Goal: Task Accomplishment & Management: Use online tool/utility

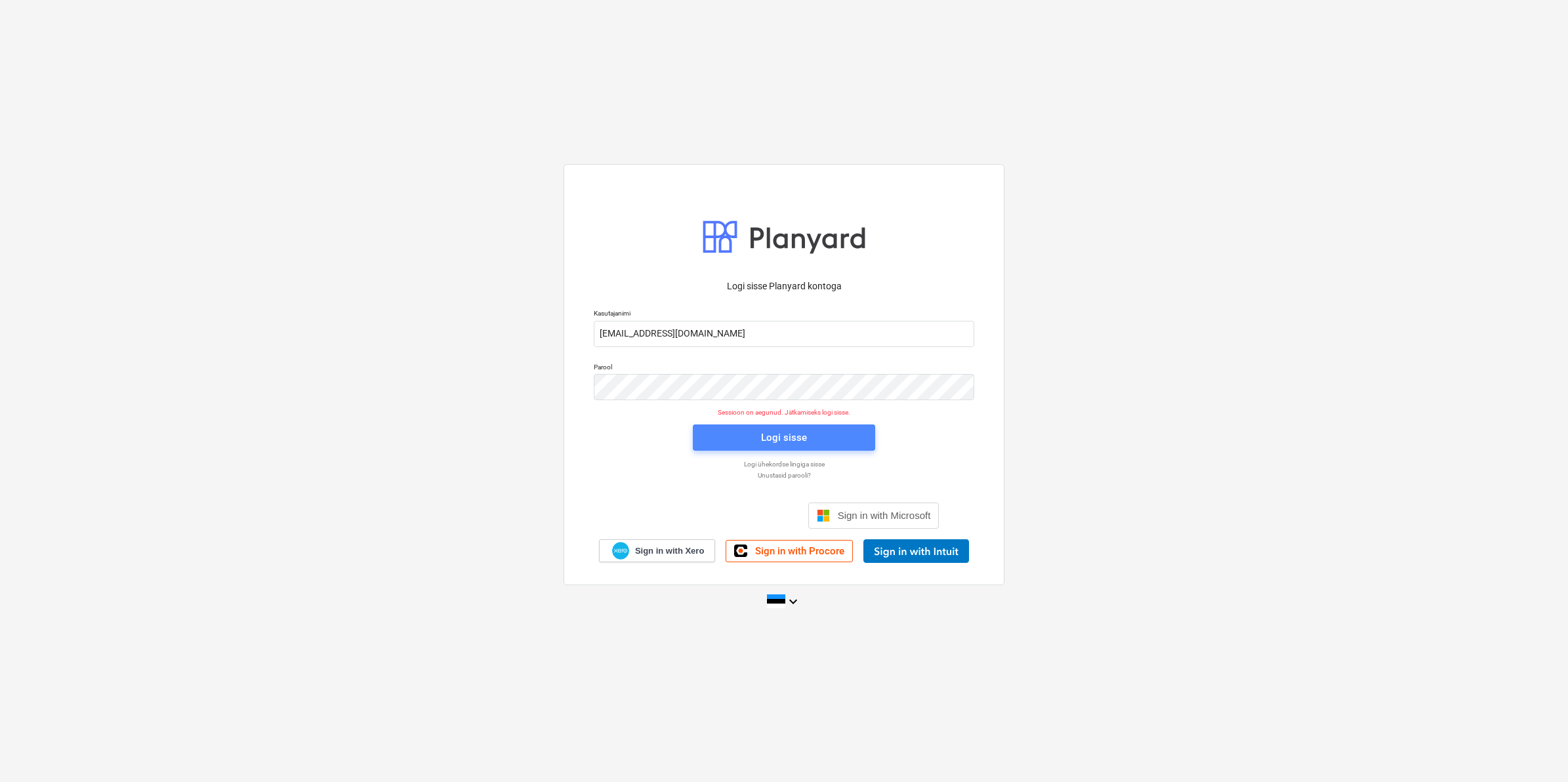
click at [779, 437] on div "Logi sisse" at bounding box center [784, 437] width 46 height 17
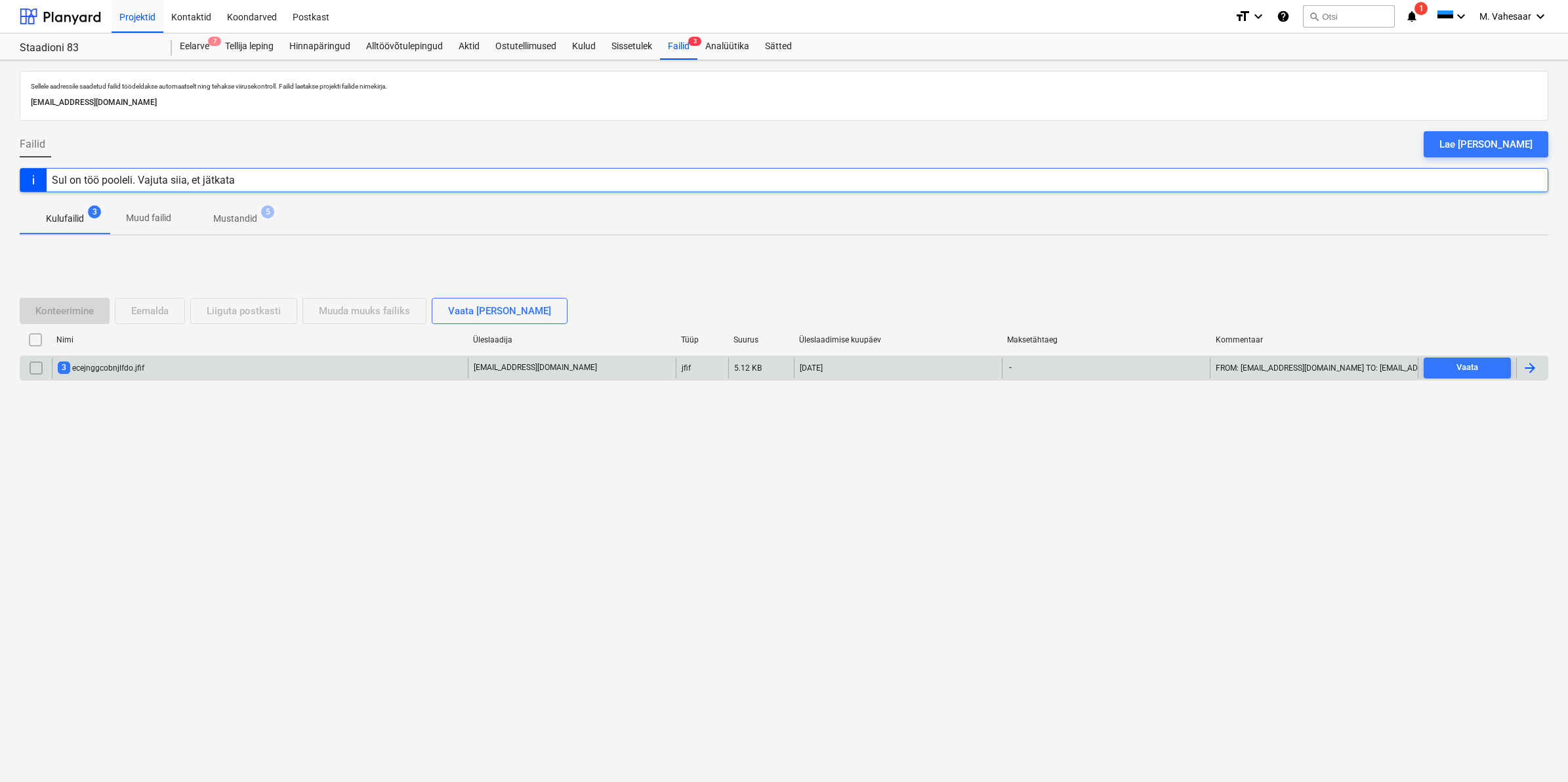
click at [102, 372] on div "3 ecejnggcobnjlfdo.jfif" at bounding box center [100, 367] width 87 height 12
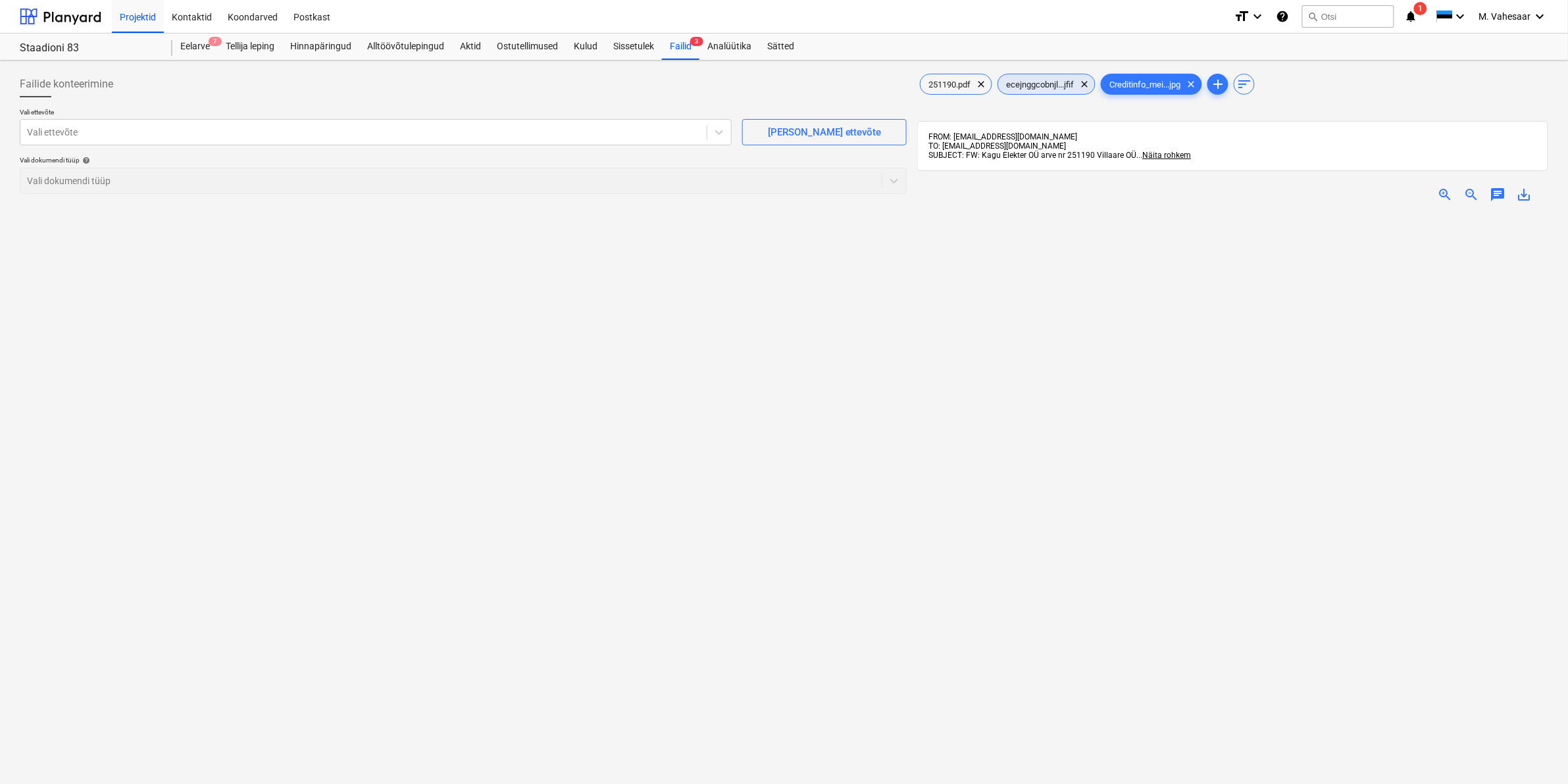
click at [1057, 80] on span "ecejnggcobnjl...jfif" at bounding box center [1040, 85] width 83 height 10
click at [959, 90] on span "251190.pdf" at bounding box center [949, 85] width 58 height 10
click at [1088, 84] on span "clear" at bounding box center [1084, 84] width 16 height 16
click at [1087, 83] on span "clear" at bounding box center [1088, 84] width 16 height 16
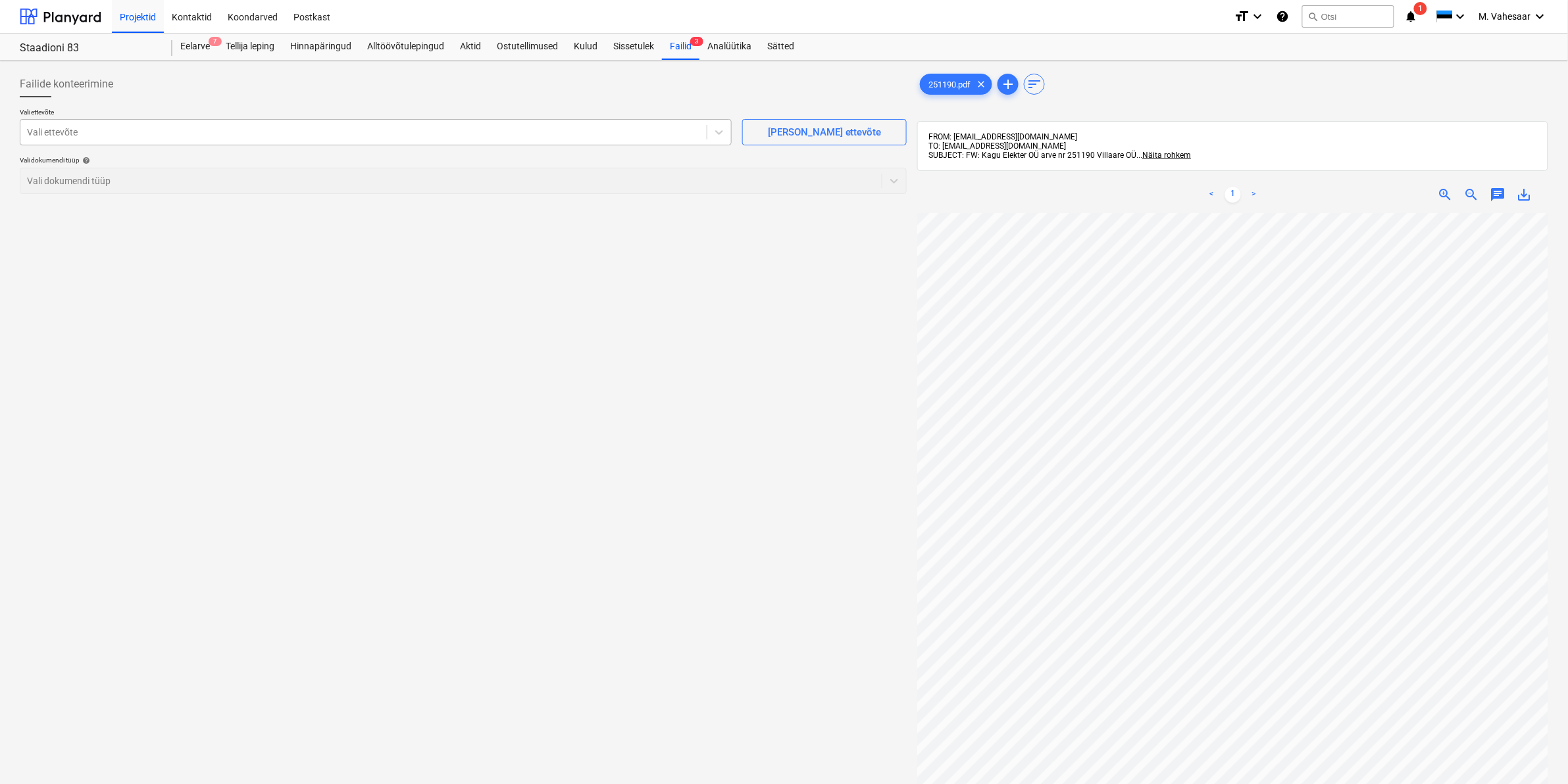
click at [76, 130] on div at bounding box center [364, 132] width 673 height 13
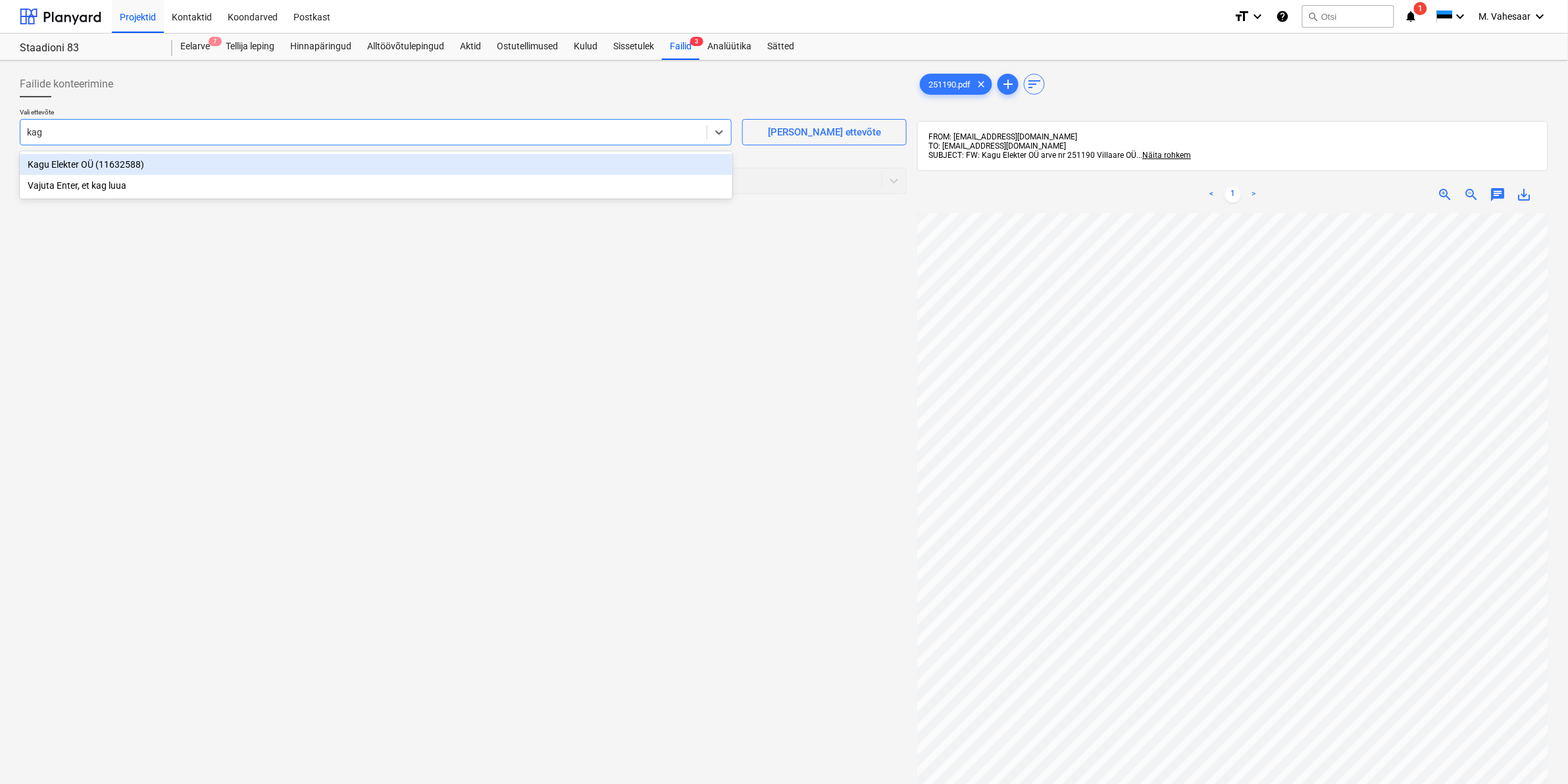
type input "kagu"
click at [84, 162] on div "Kagu Elekter OÜ (11632588)" at bounding box center [376, 164] width 713 height 21
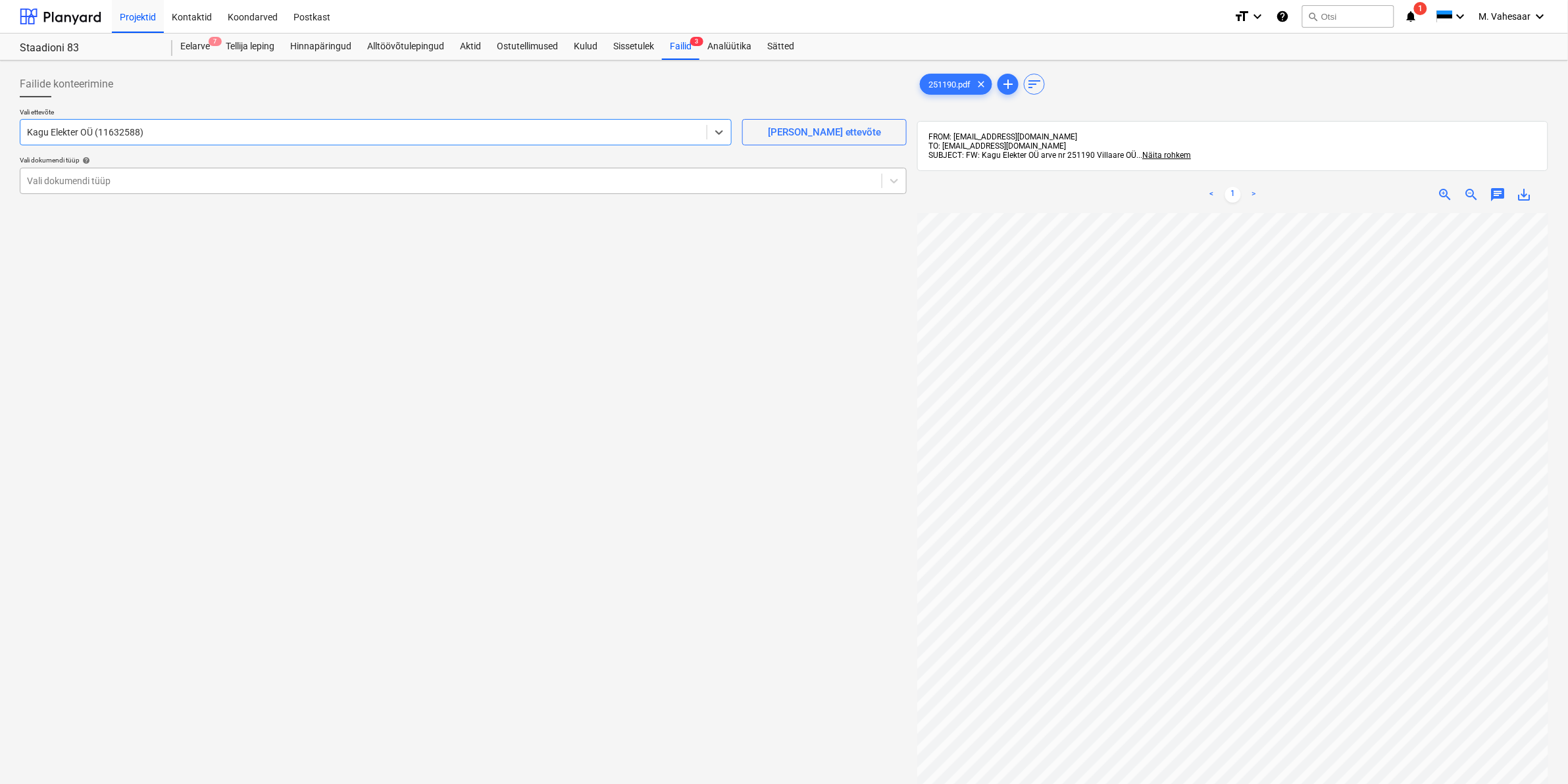
click at [83, 175] on div at bounding box center [451, 180] width 848 height 13
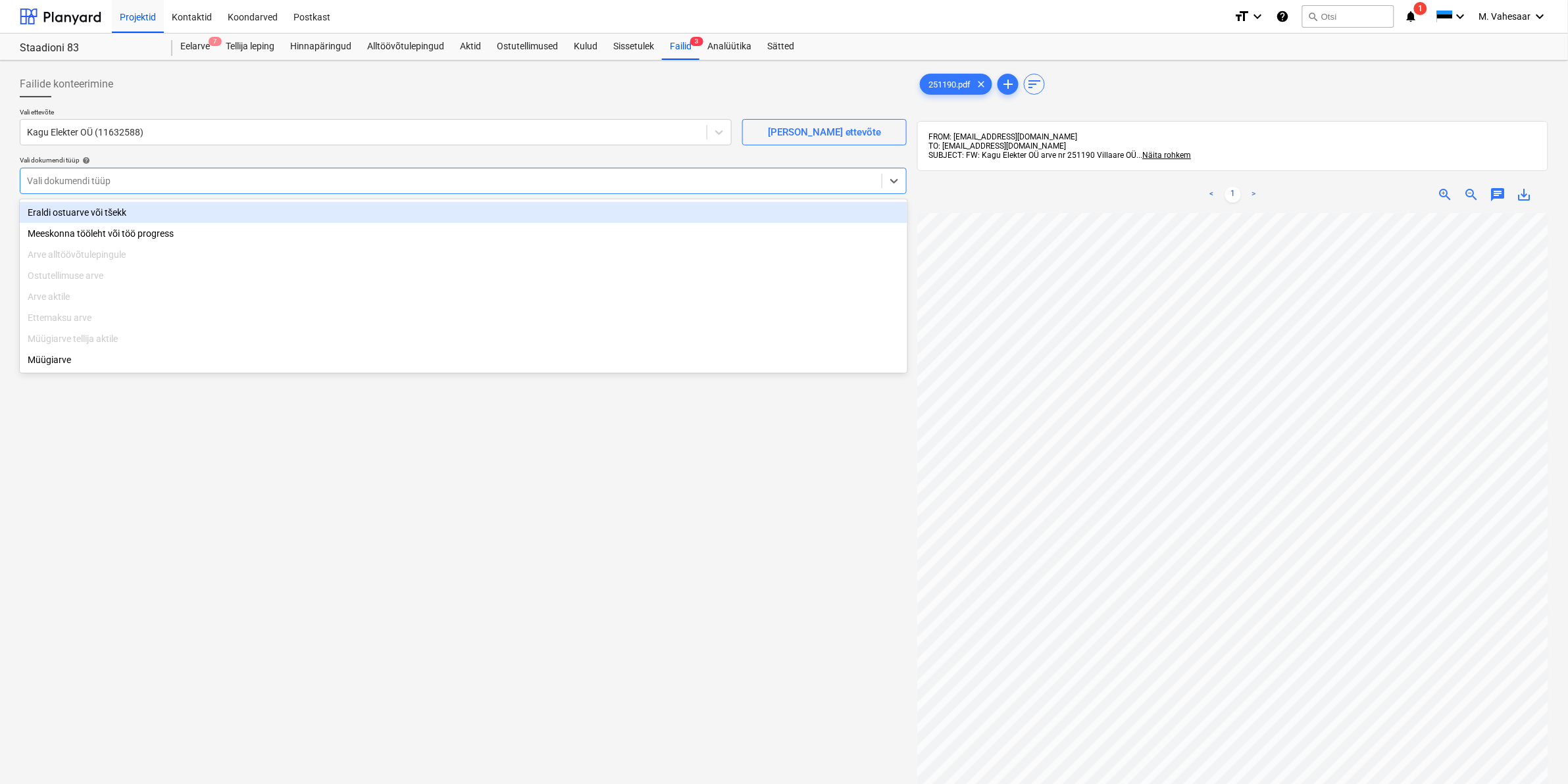
click at [74, 210] on div "Eraldi ostuarve või tšekk" at bounding box center [463, 212] width 888 height 21
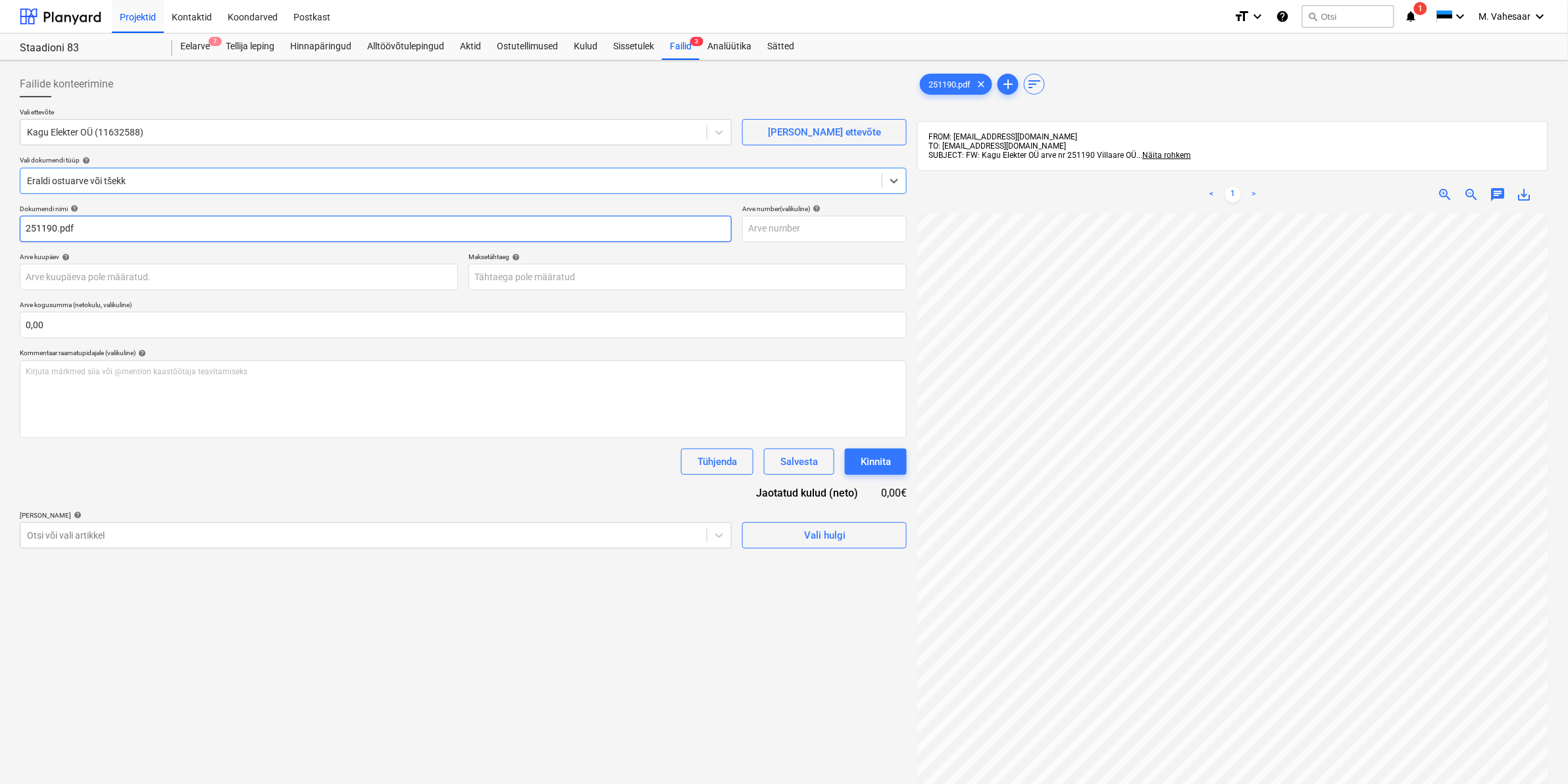
click at [26, 228] on input "251190.pdf" at bounding box center [376, 229] width 712 height 26
type input "Kagu Elekter arve 251190.pdf"
click at [117, 535] on div at bounding box center [364, 535] width 673 height 13
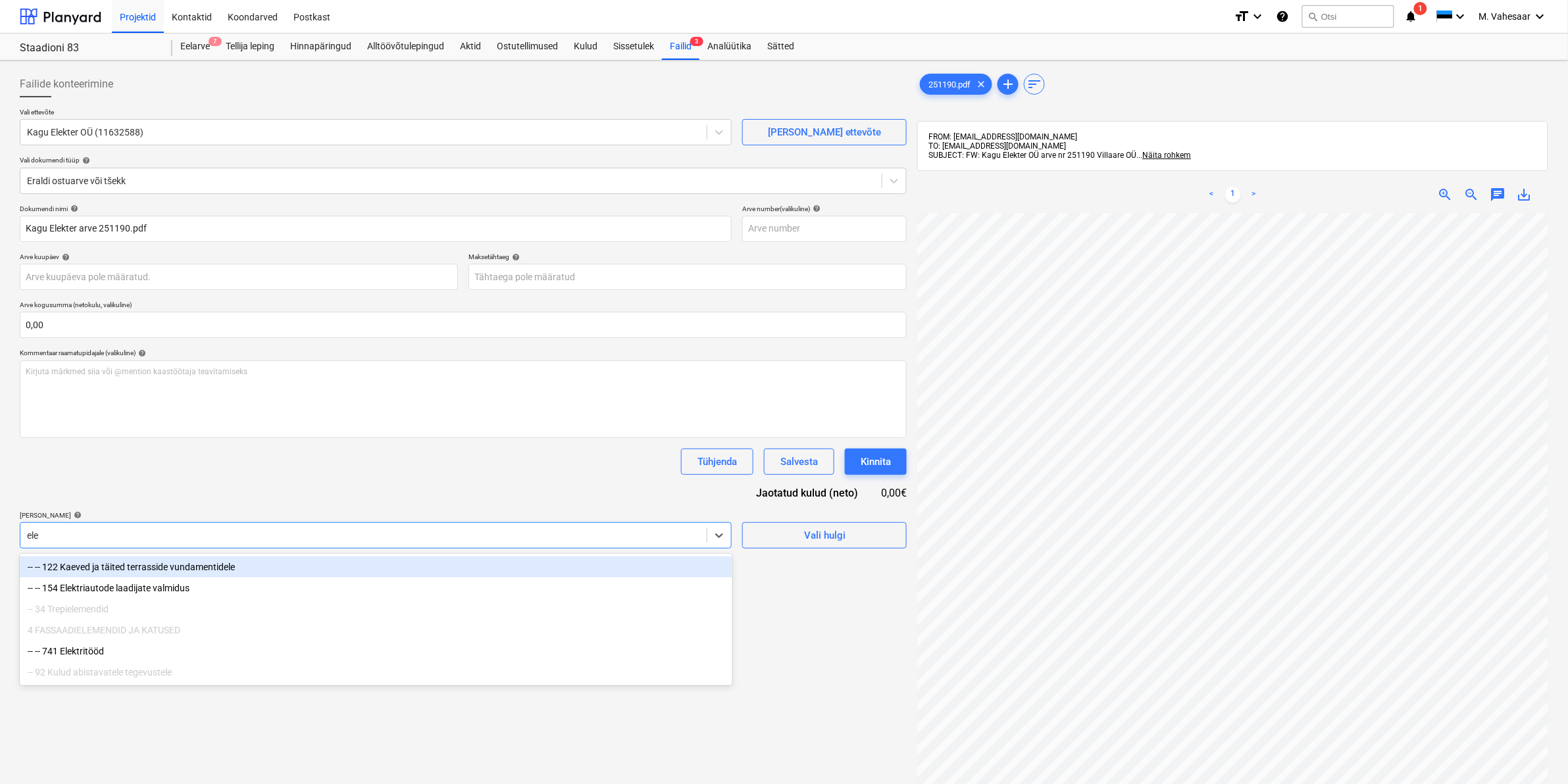
type input "elek"
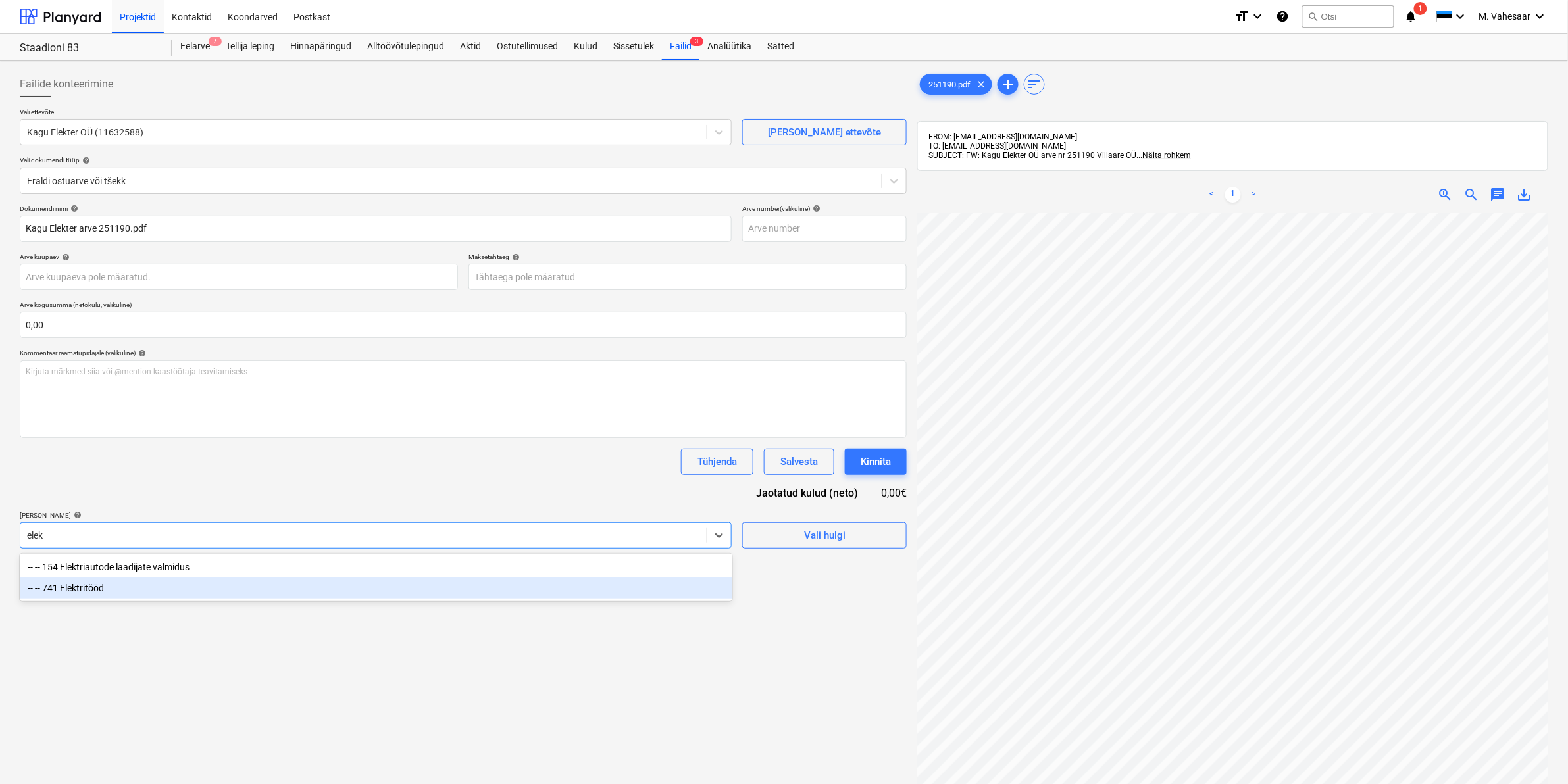
click at [120, 583] on div "-- -- 741 Elektritööd" at bounding box center [376, 588] width 713 height 21
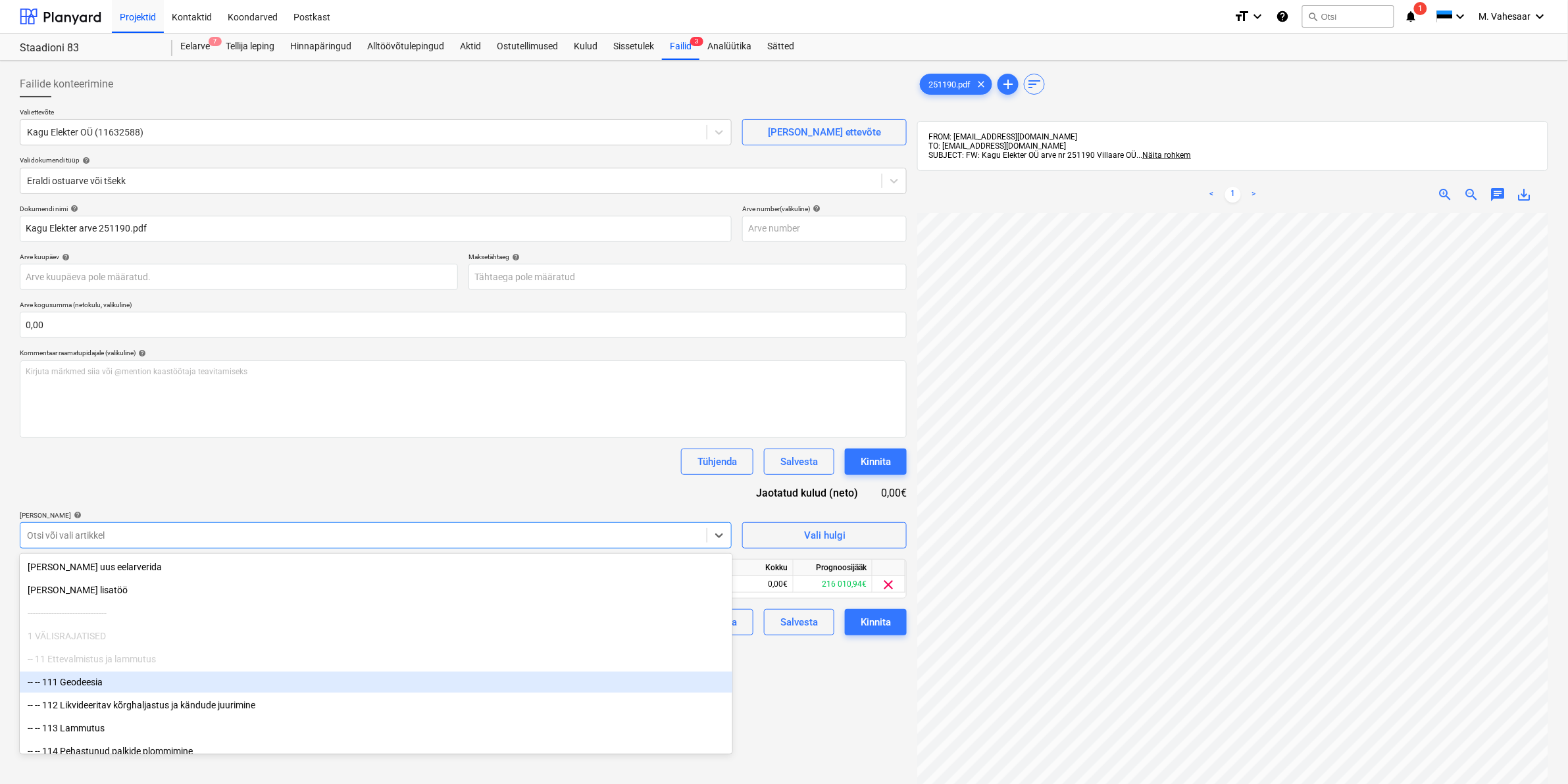
click at [893, 698] on div "Failide konteerimine Vali ettevõte Kagu Elekter OÜ (11632588) [PERSON_NAME] uus…" at bounding box center [463, 515] width 897 height 900
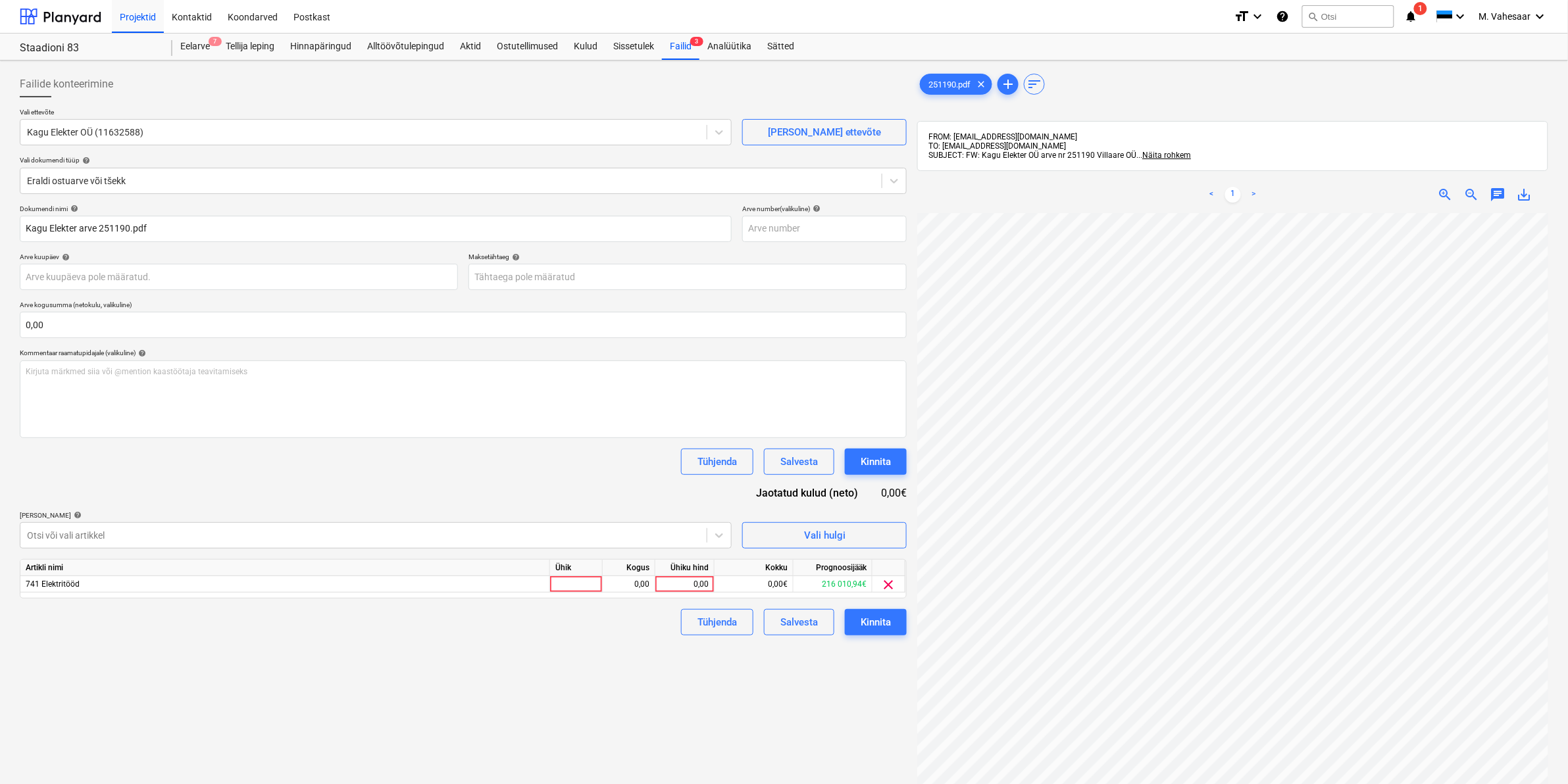
scroll to position [0, 181]
click at [675, 586] on div "0,00" at bounding box center [684, 584] width 48 height 17
type input "22872,80"
click at [658, 626] on div "Tühjenda Salvesta Kinnita" at bounding box center [463, 622] width 887 height 26
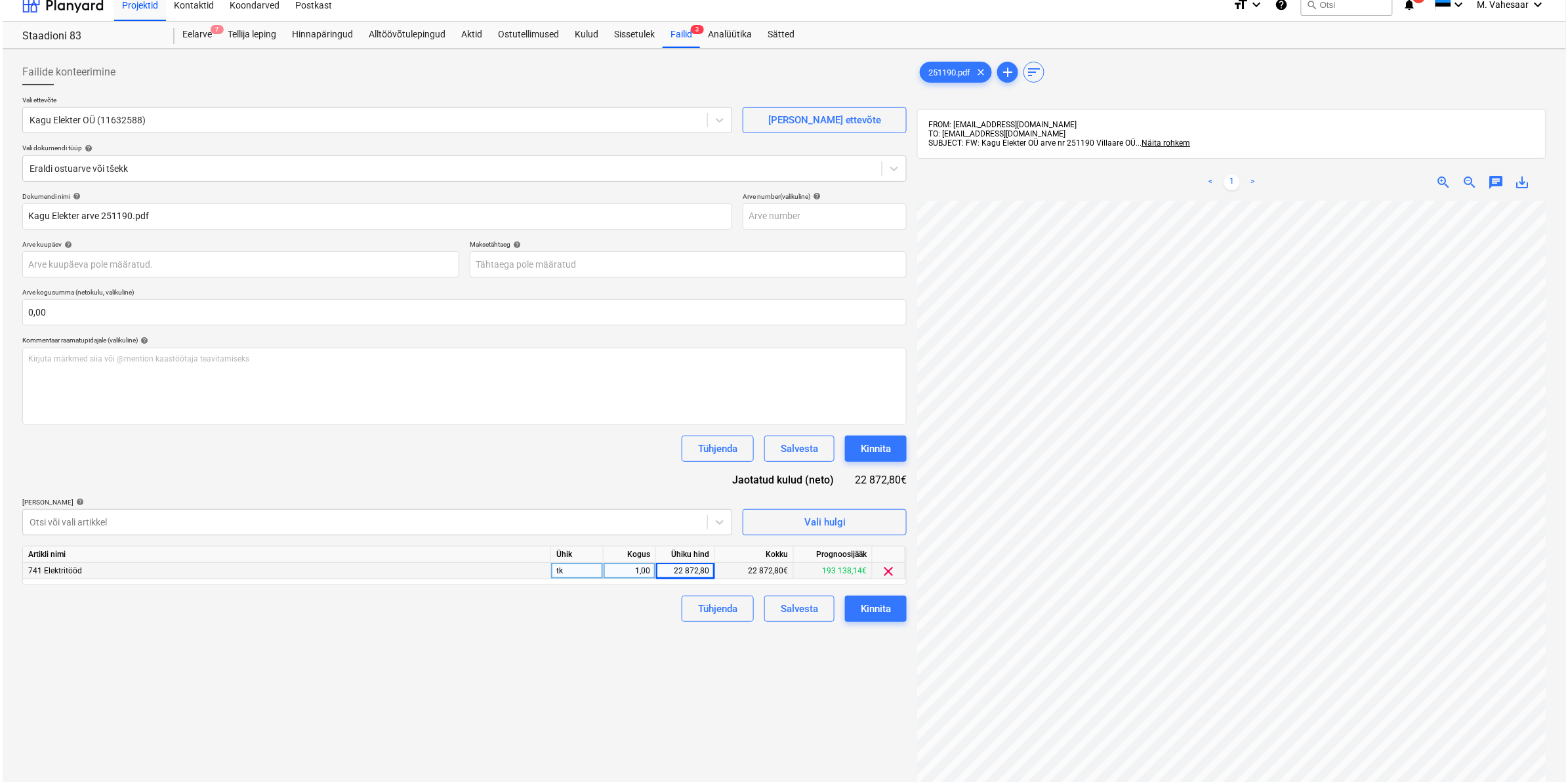
scroll to position [0, 0]
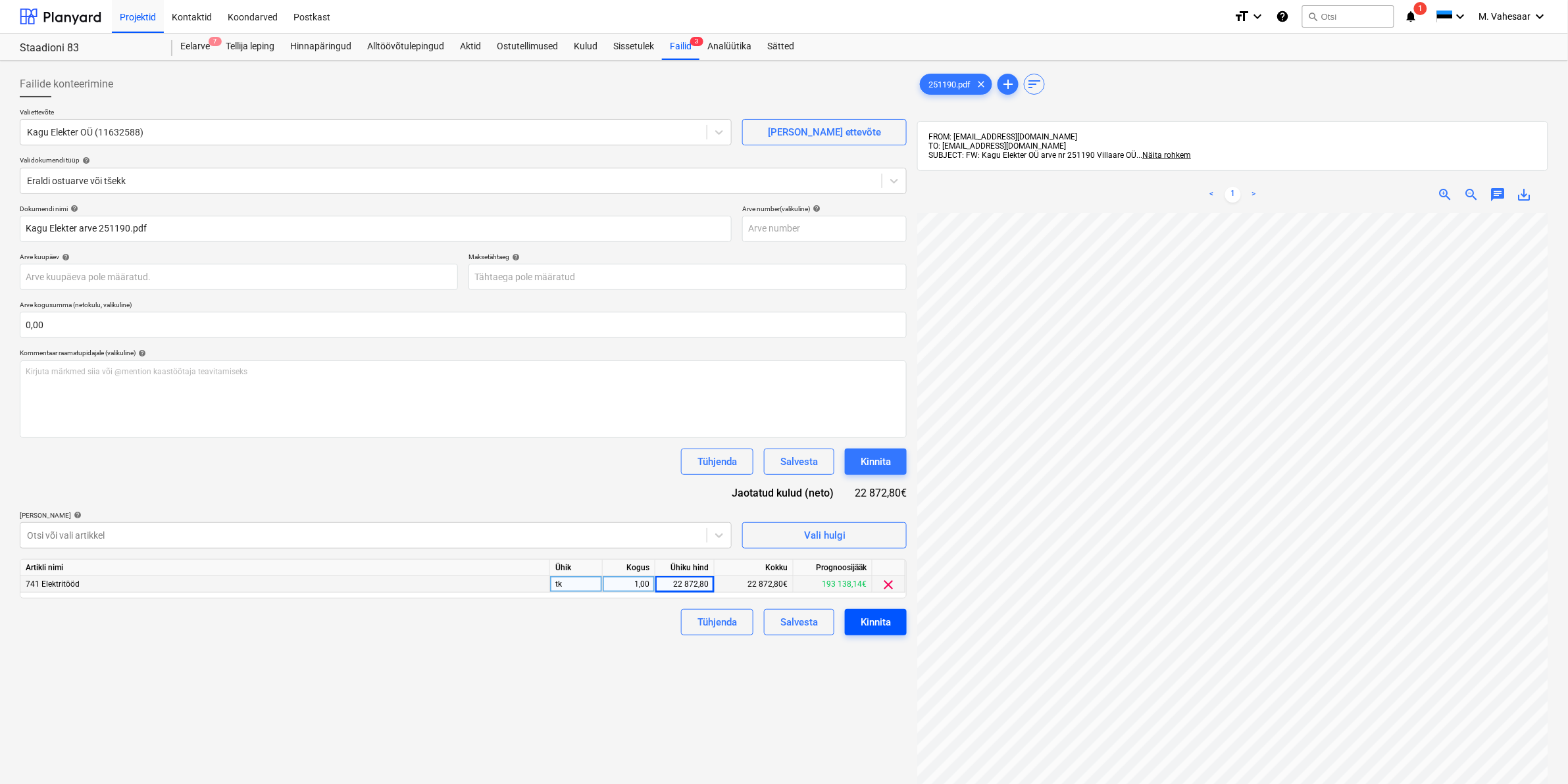
click at [882, 625] on div "Kinnita" at bounding box center [876, 622] width 31 height 17
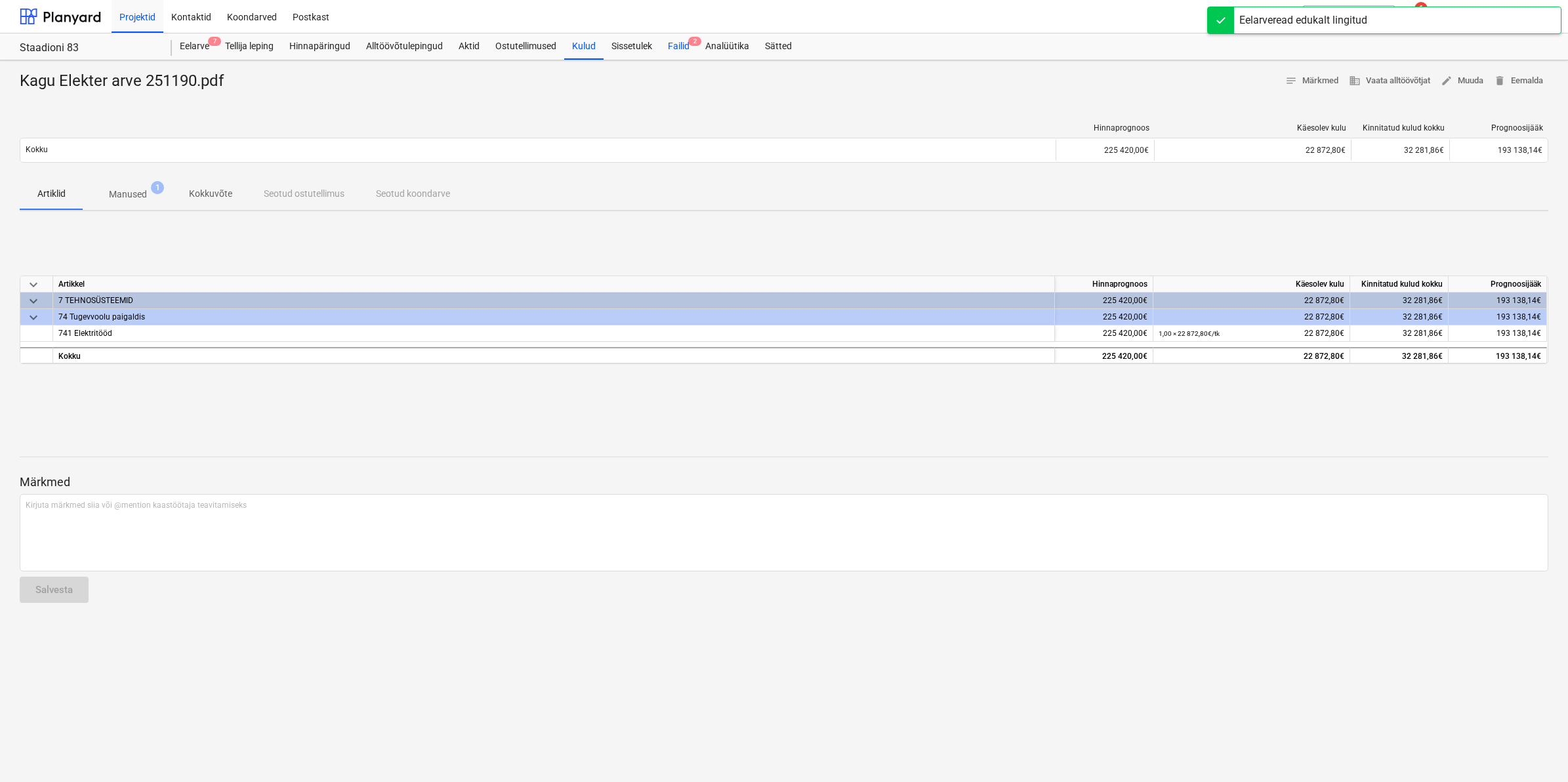
click at [669, 43] on div "Failid 2" at bounding box center [679, 46] width 37 height 26
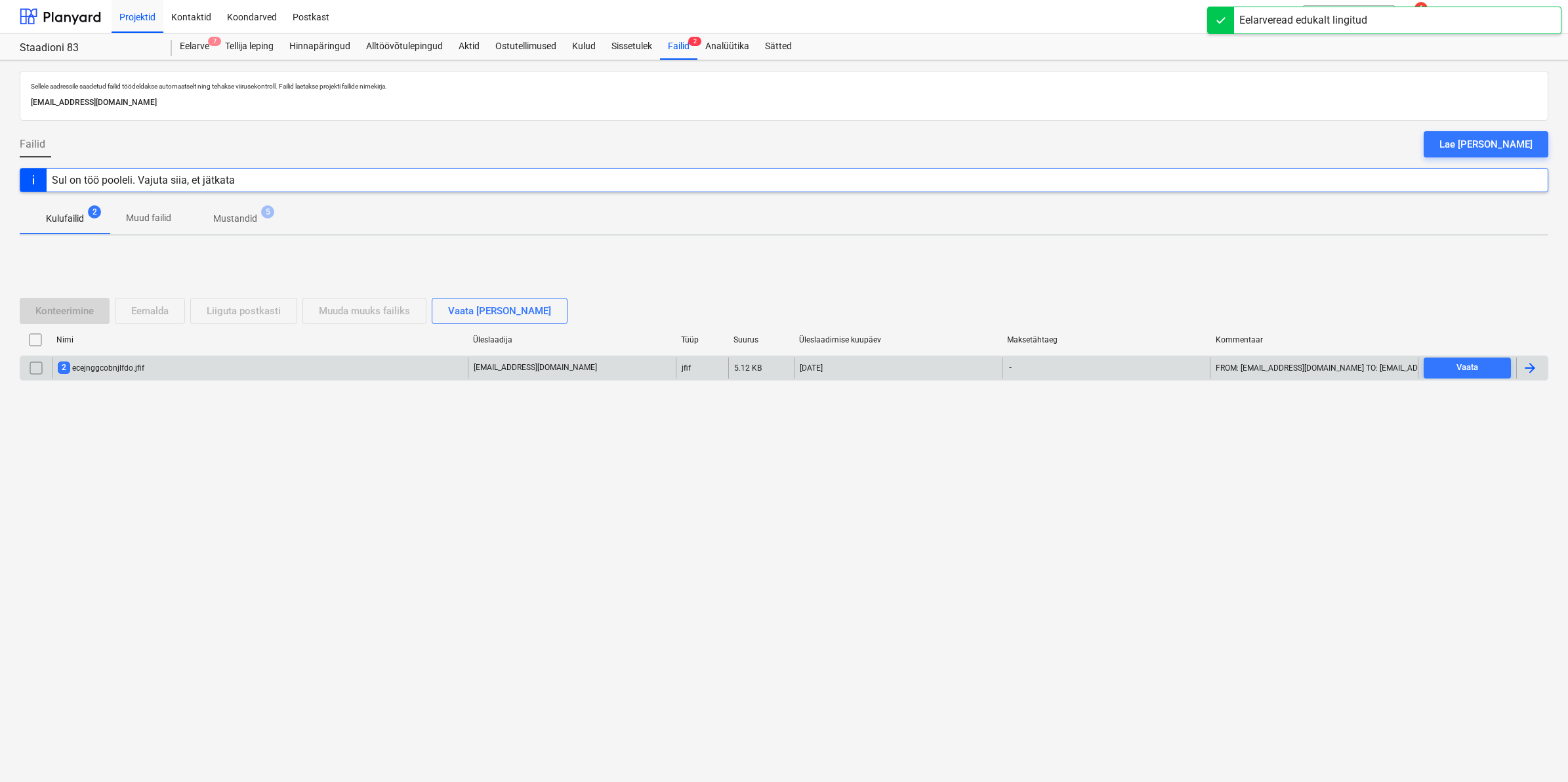
click at [31, 367] on input "checkbox" at bounding box center [36, 368] width 21 height 21
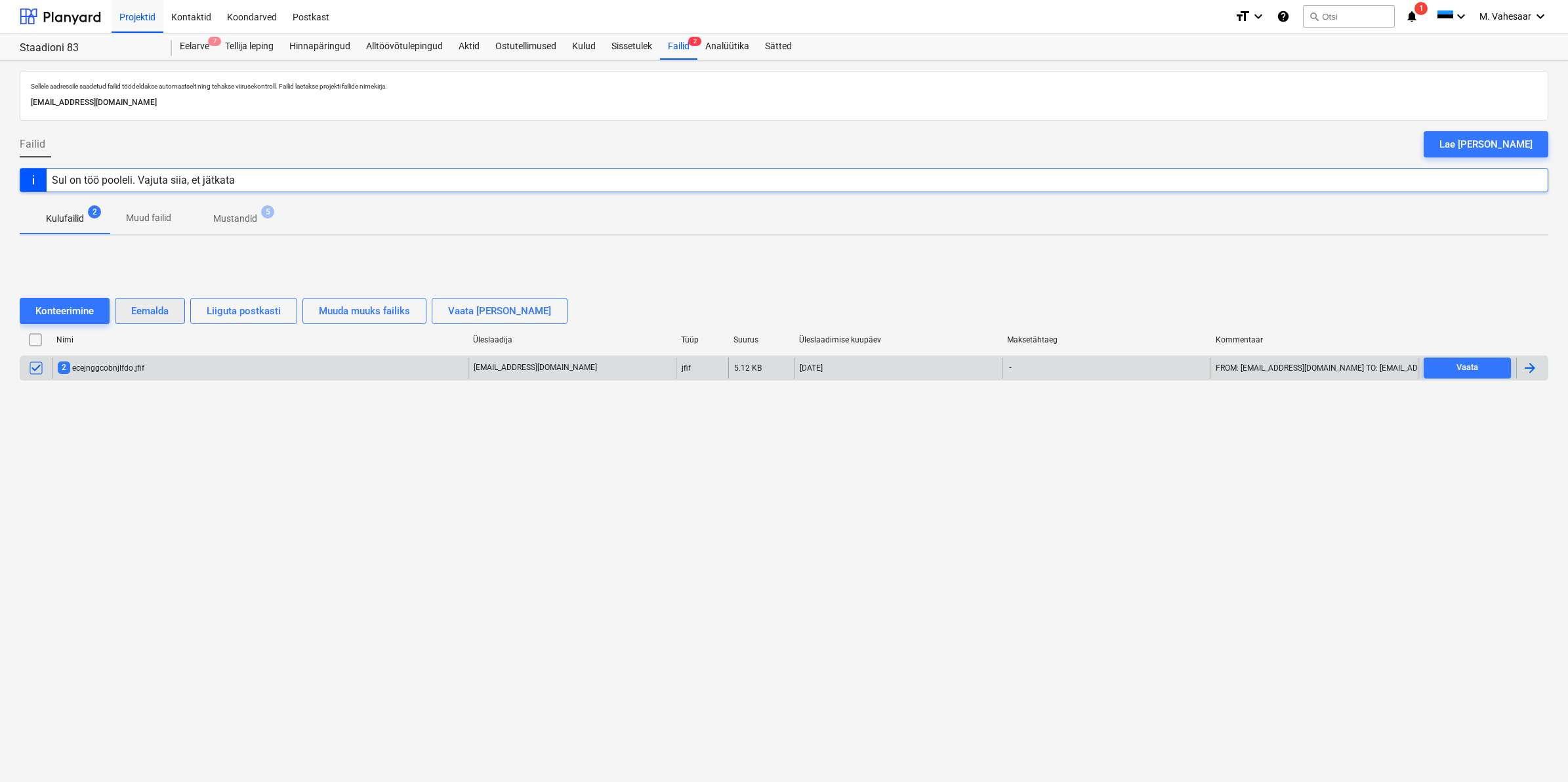
click at [145, 309] on div "Eemalda" at bounding box center [150, 311] width 37 height 17
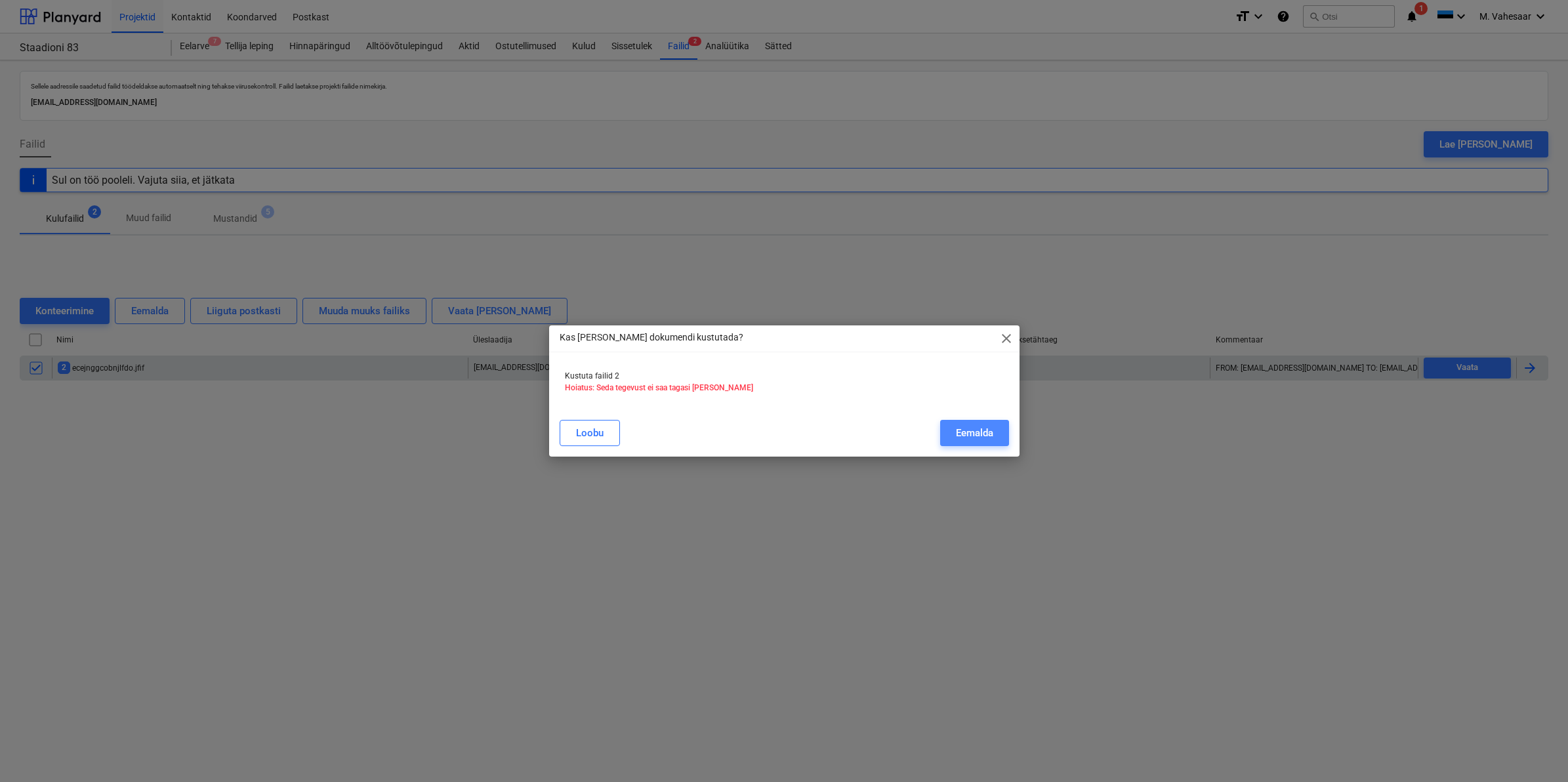
click at [964, 427] on div "Eemalda" at bounding box center [975, 433] width 37 height 17
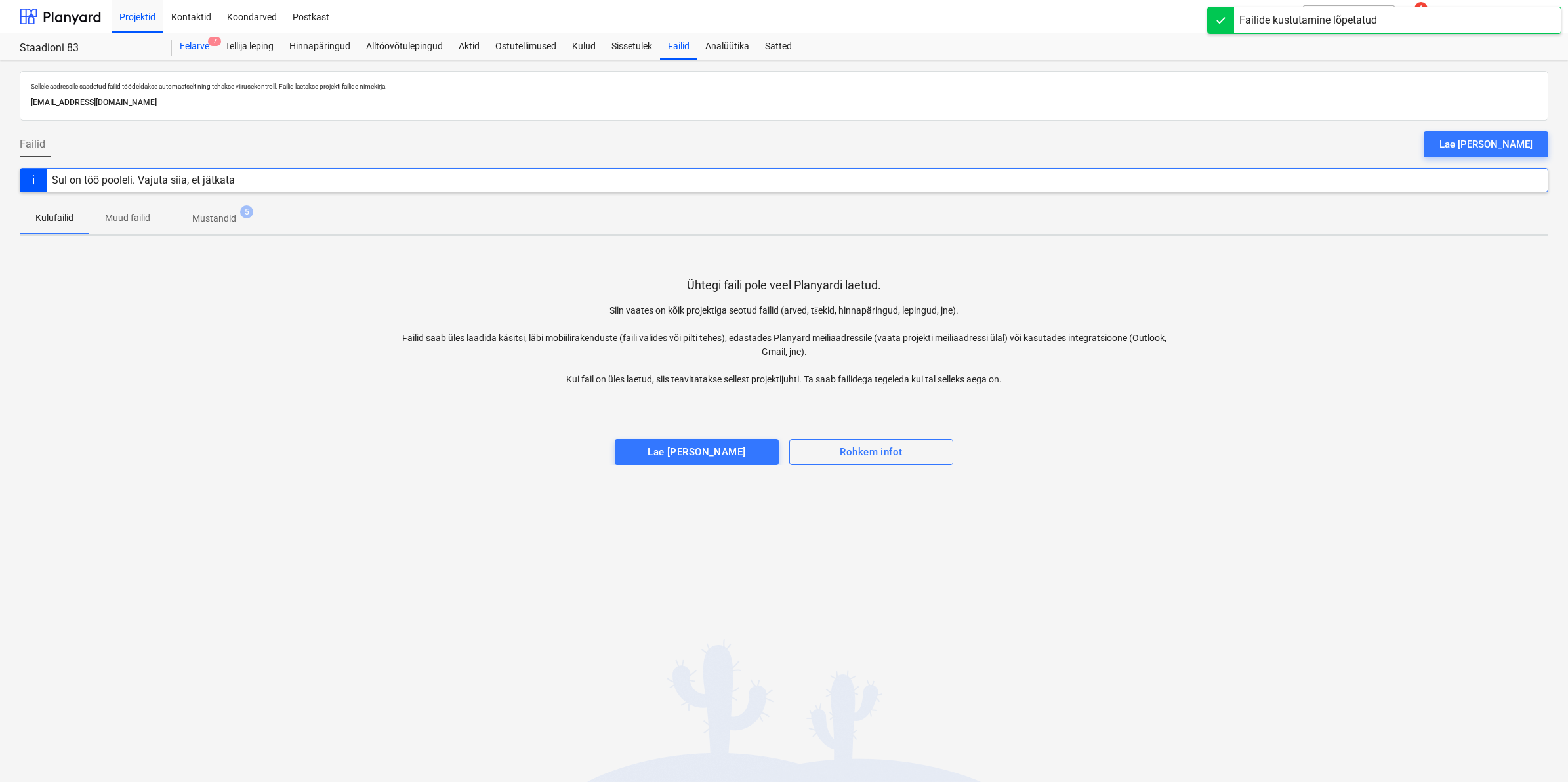
click at [204, 42] on div "Eelarve 7" at bounding box center [194, 46] width 45 height 26
